Goal: Use online tool/utility: Utilize a website feature to perform a specific function

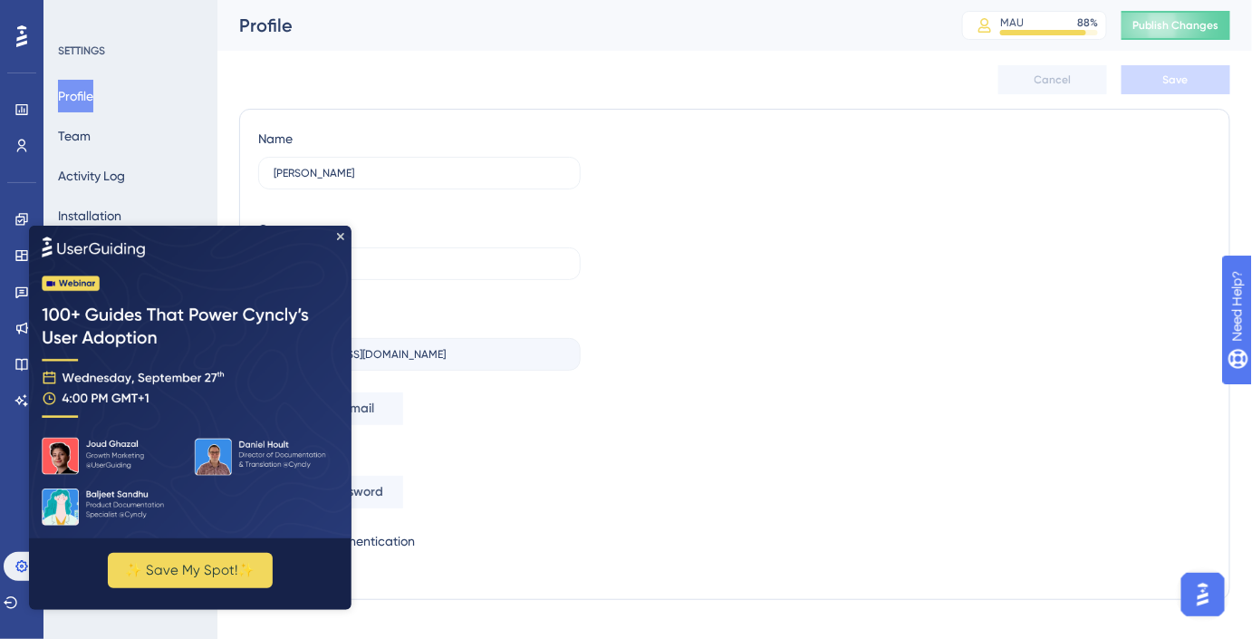
click at [344, 238] on img at bounding box center [189, 381] width 323 height 313
click at [337, 234] on icon "Close Preview" at bounding box center [339, 235] width 7 height 7
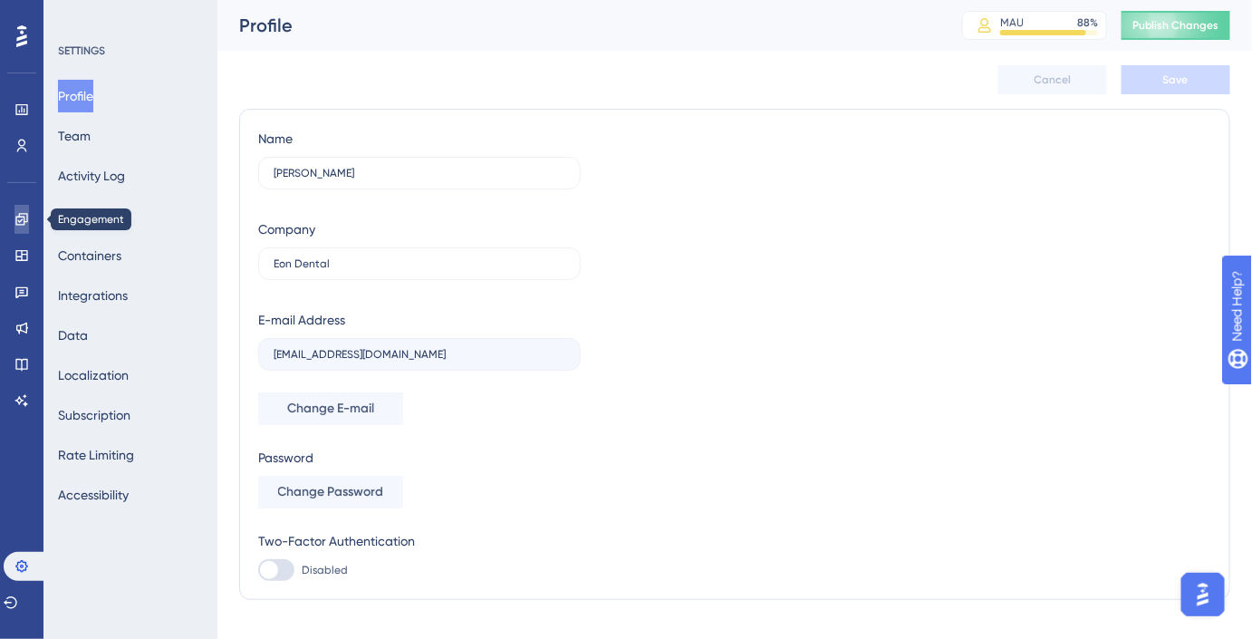
click at [28, 222] on icon at bounding box center [21, 219] width 14 height 14
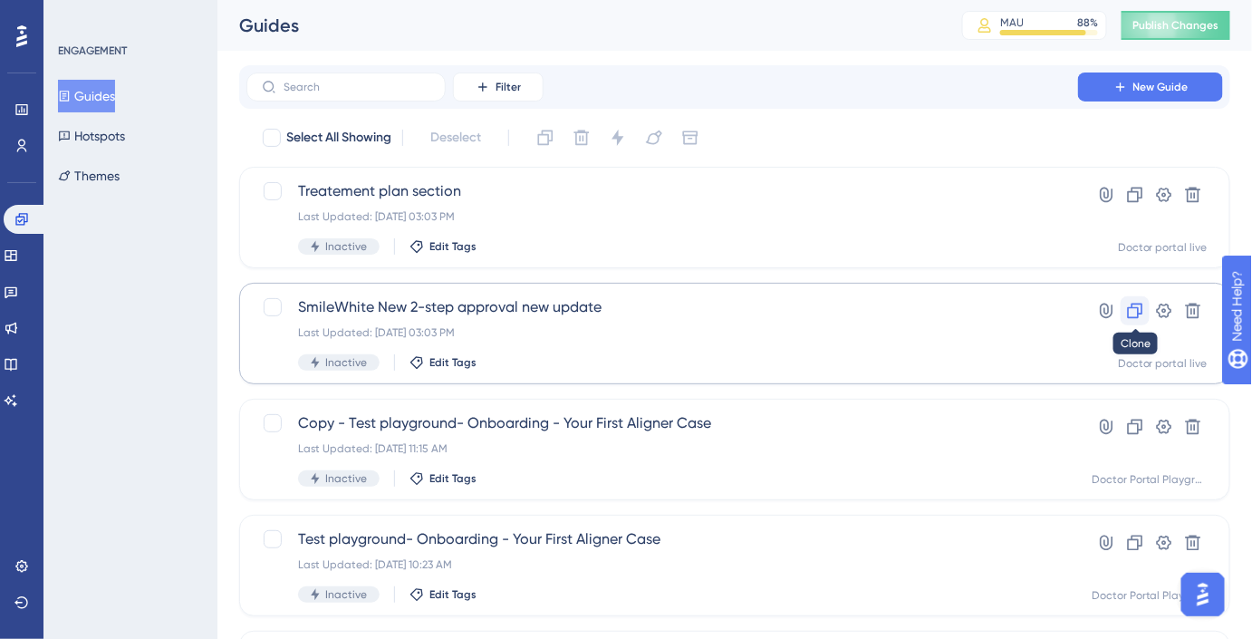
click at [1141, 313] on icon at bounding box center [1135, 311] width 15 height 15
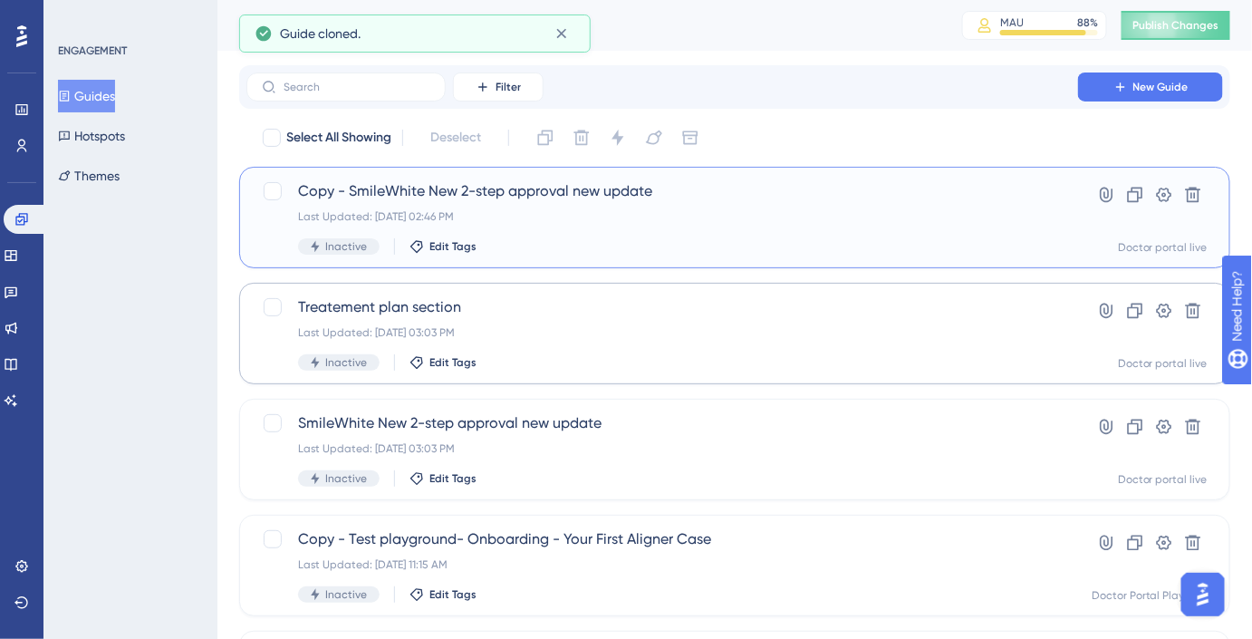
click at [403, 182] on span "Copy - SmileWhite New 2-step approval new update" at bounding box center [662, 191] width 728 height 22
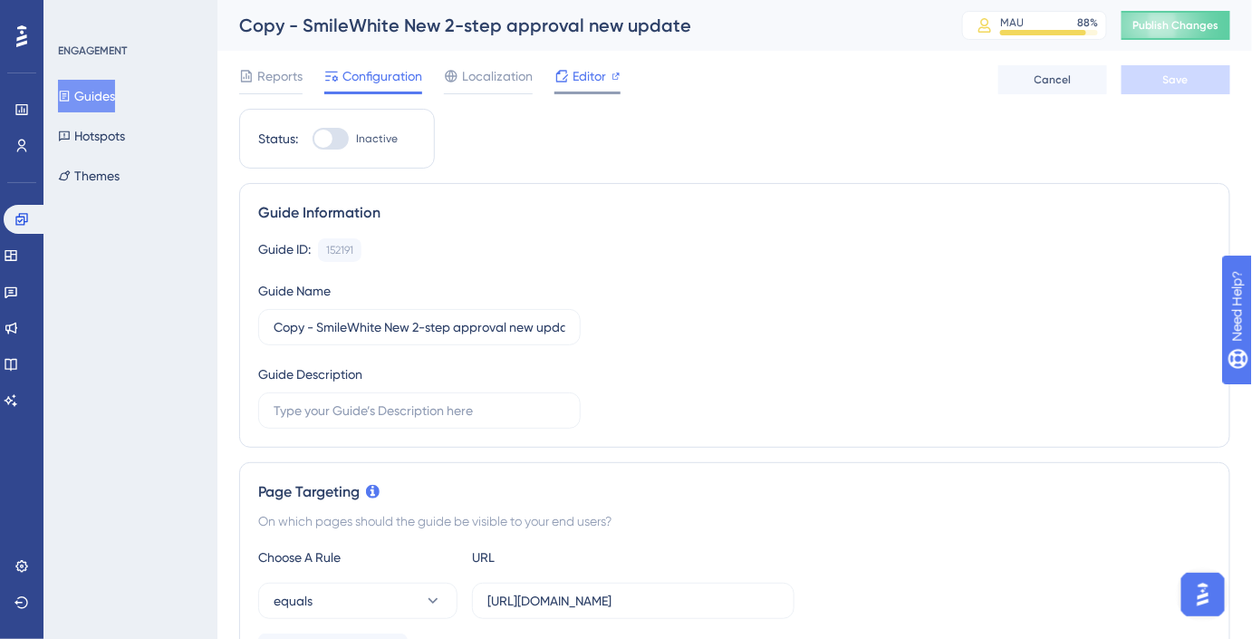
click at [586, 78] on span "Editor" at bounding box center [590, 76] width 34 height 22
